Goal: Find specific page/section: Find specific page/section

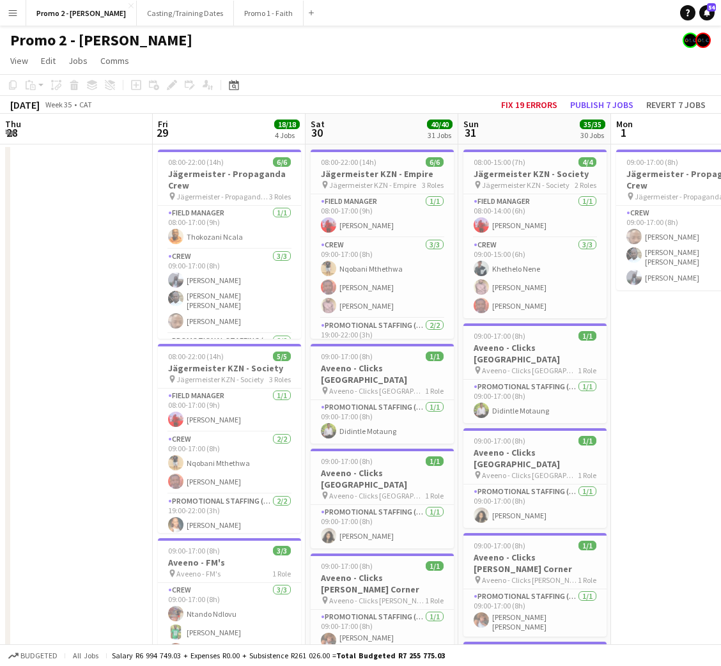
scroll to position [0, 362]
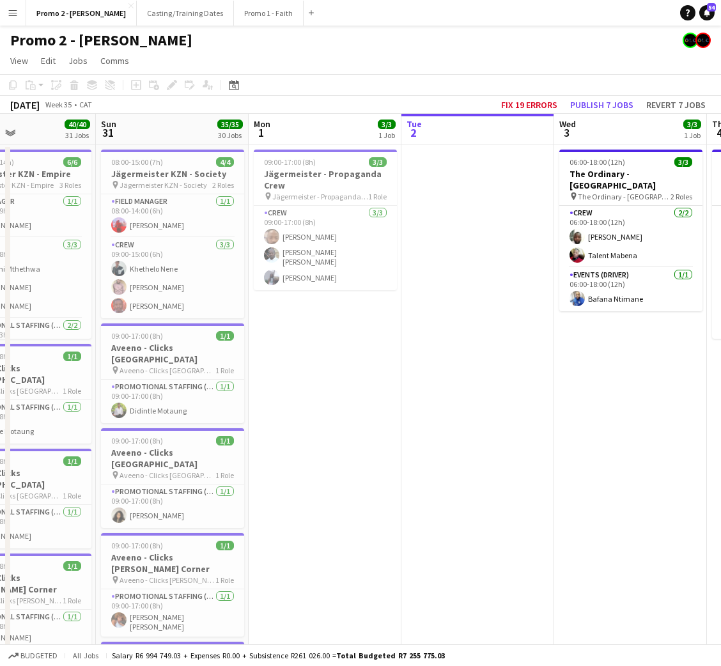
click at [15, 17] on app-icon "Menu" at bounding box center [13, 13] width 10 height 10
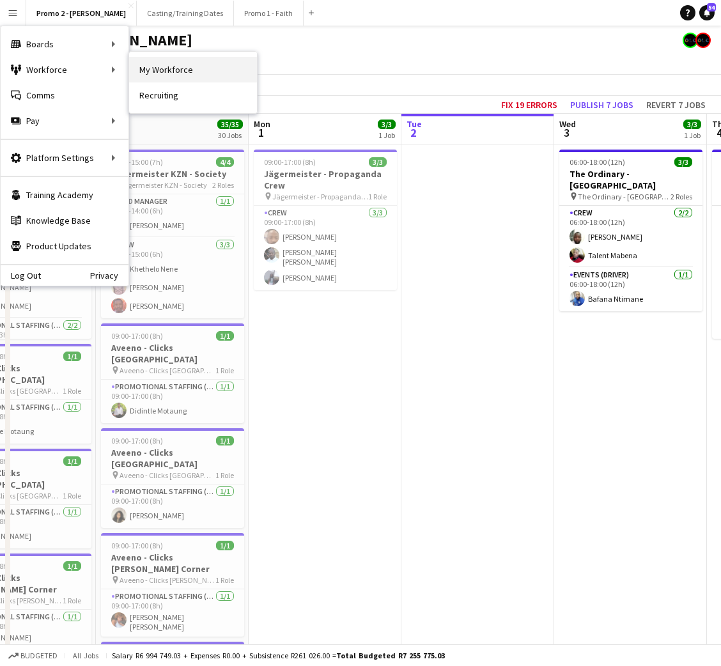
click at [168, 71] on link "My Workforce" at bounding box center [193, 70] width 128 height 26
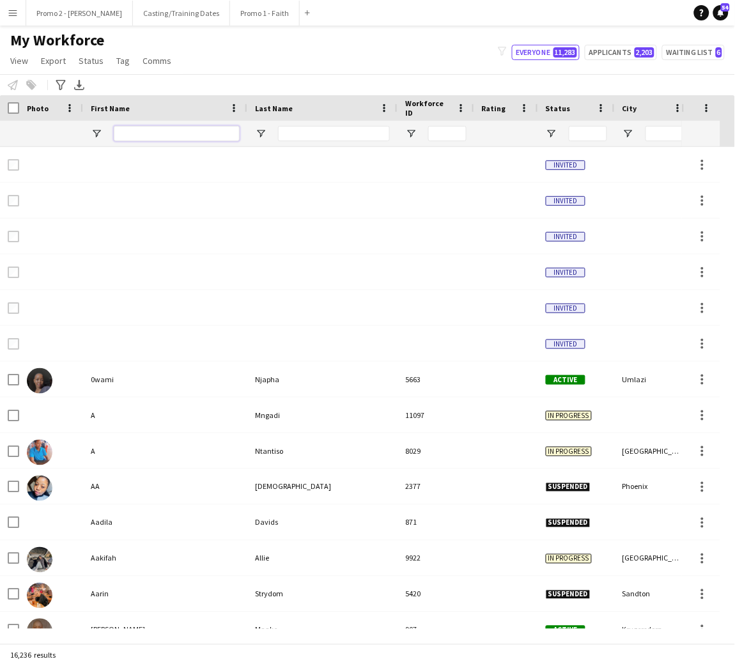
click at [185, 136] on input "First Name Filter Input" at bounding box center [177, 133] width 126 height 15
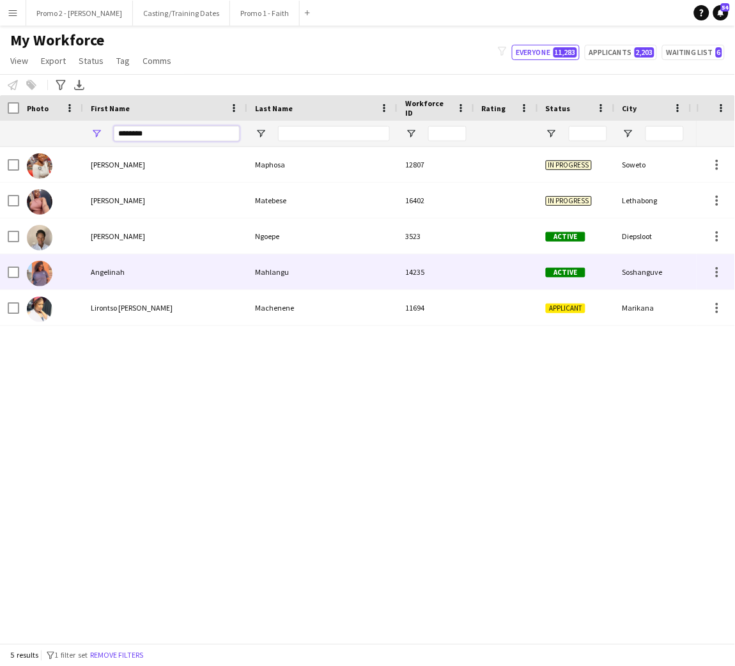
type input "********"
click at [278, 272] on div "Mahlangu" at bounding box center [322, 271] width 150 height 35
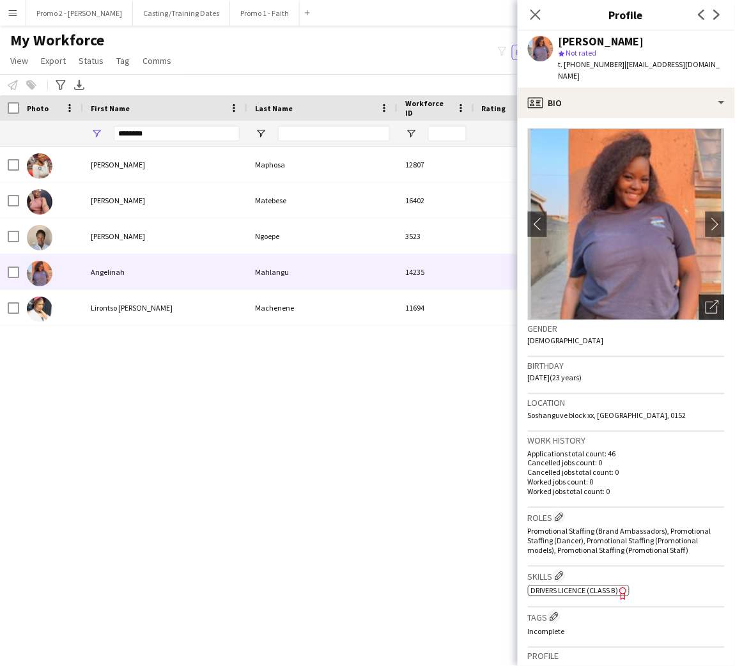
click at [706, 308] on icon at bounding box center [712, 308] width 12 height 12
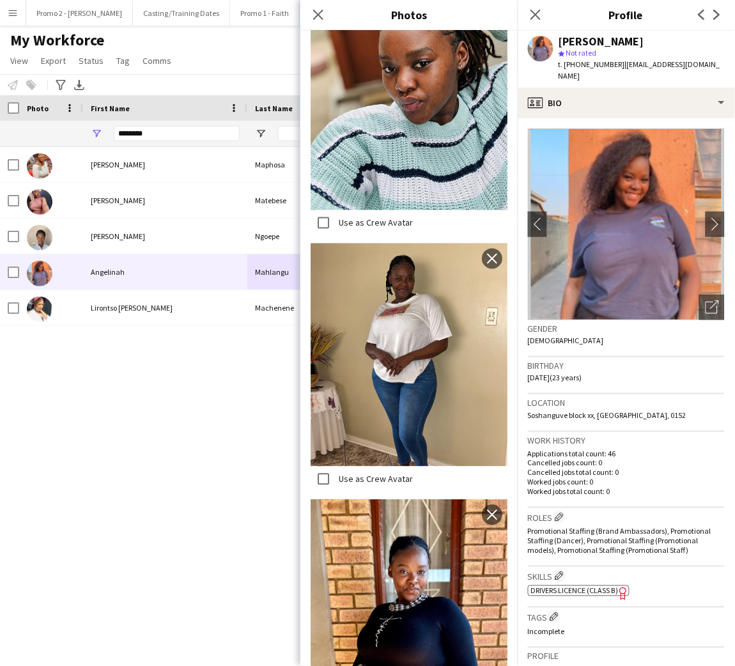
scroll to position [1221, 0]
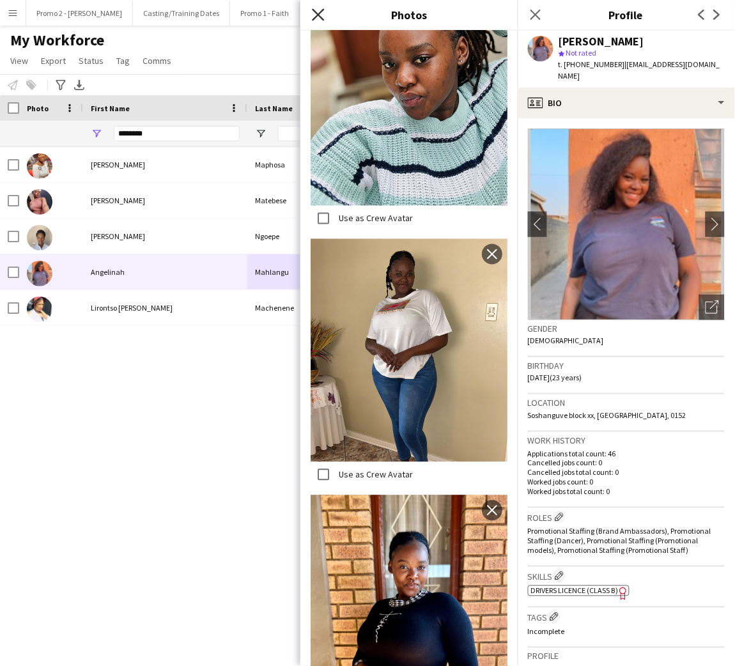
click at [320, 15] on icon at bounding box center [318, 14] width 12 height 12
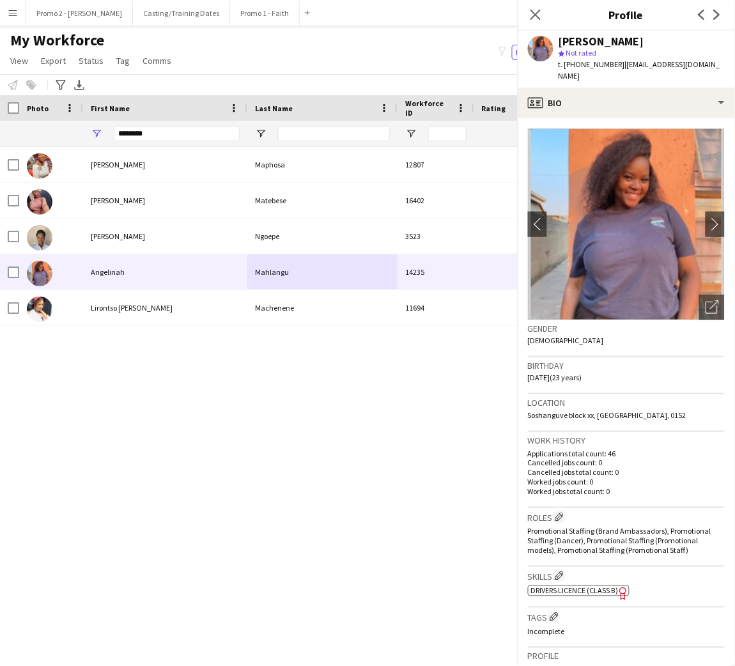
click at [534, 17] on icon at bounding box center [536, 15] width 10 height 10
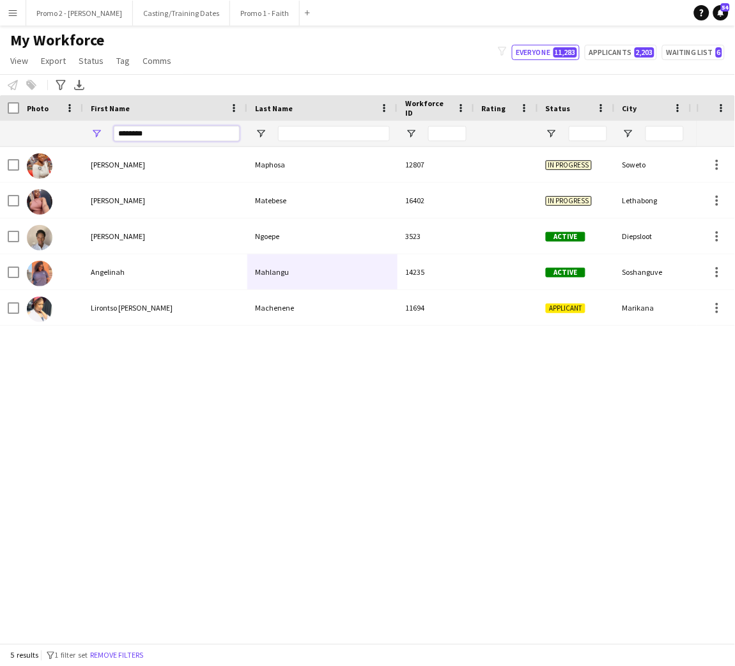
click at [172, 136] on input "********" at bounding box center [177, 133] width 126 height 15
